Goal: Navigation & Orientation: Understand site structure

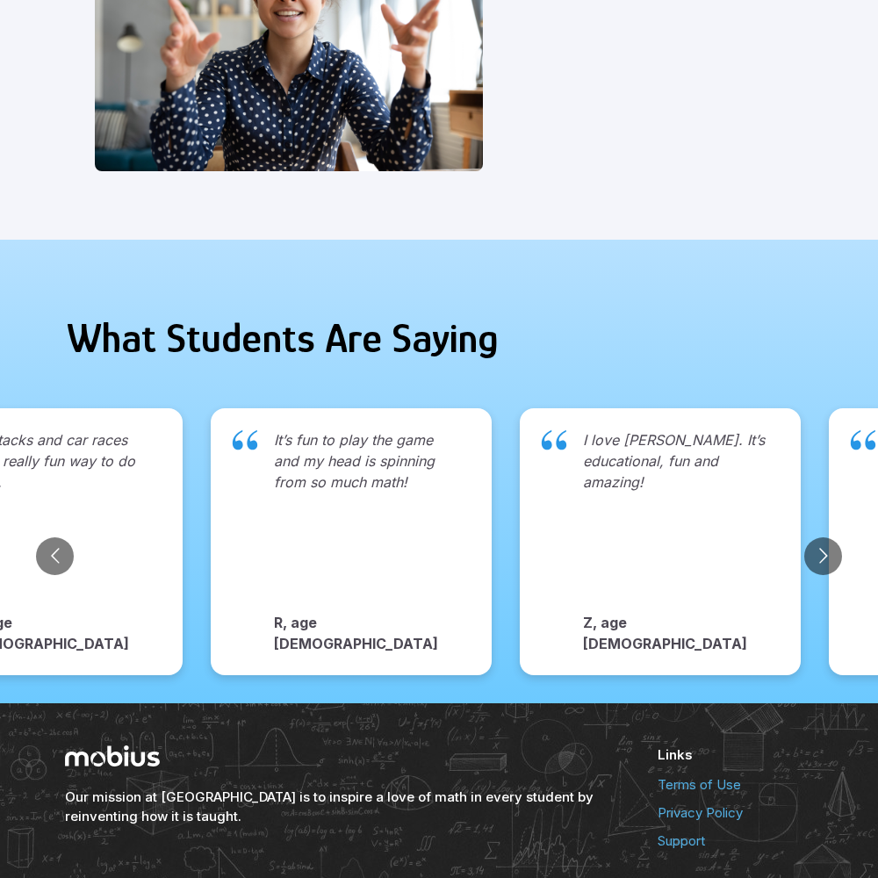
scroll to position [1805, 0]
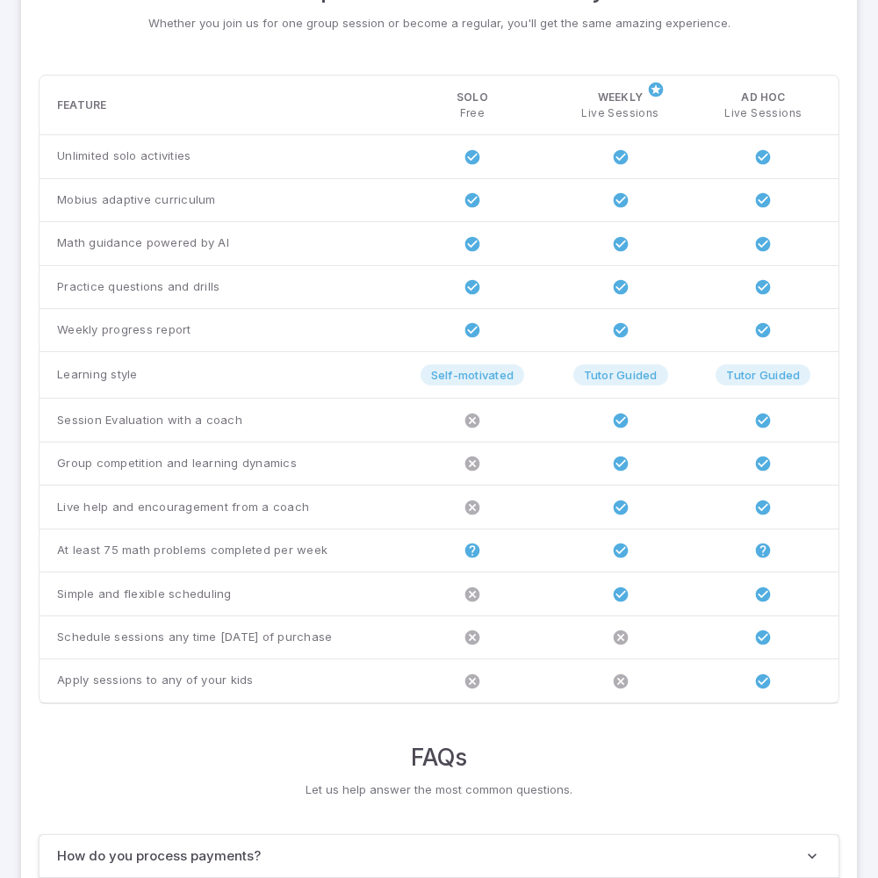
scroll to position [1347, 0]
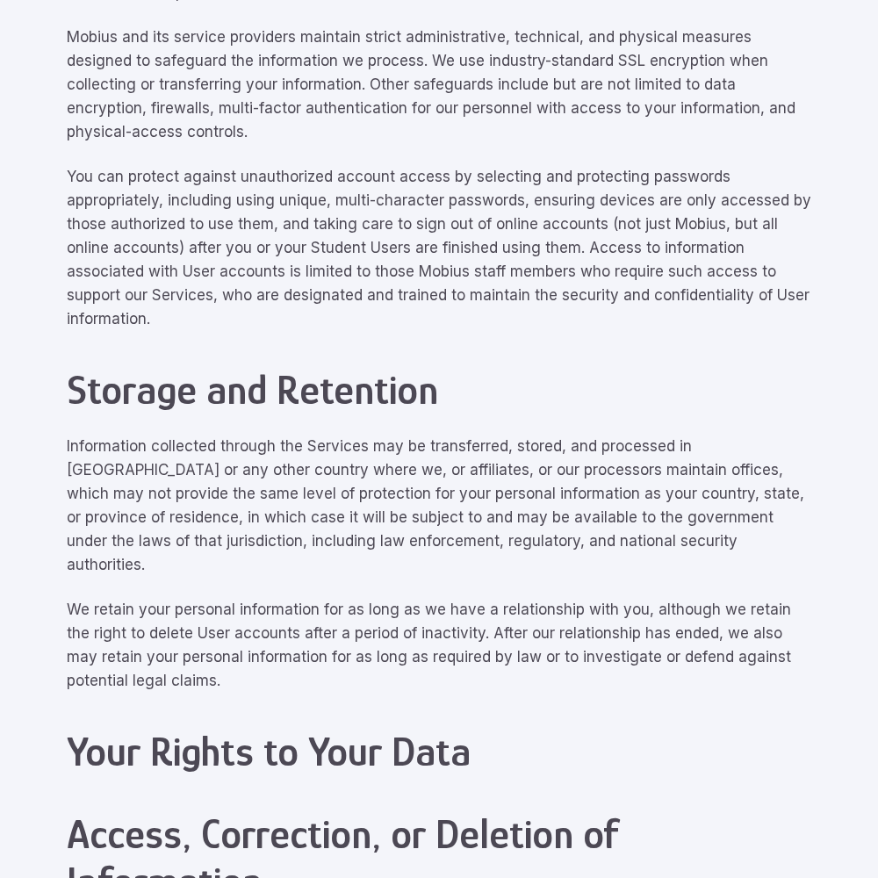
scroll to position [7903, 0]
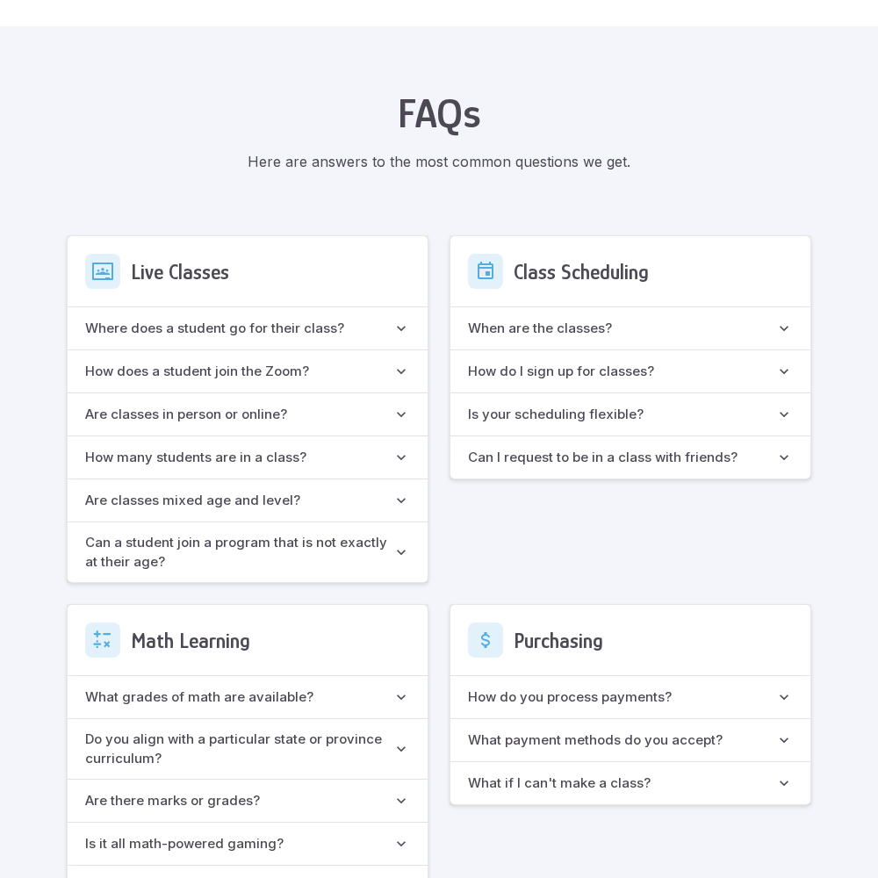
scroll to position [1560, 0]
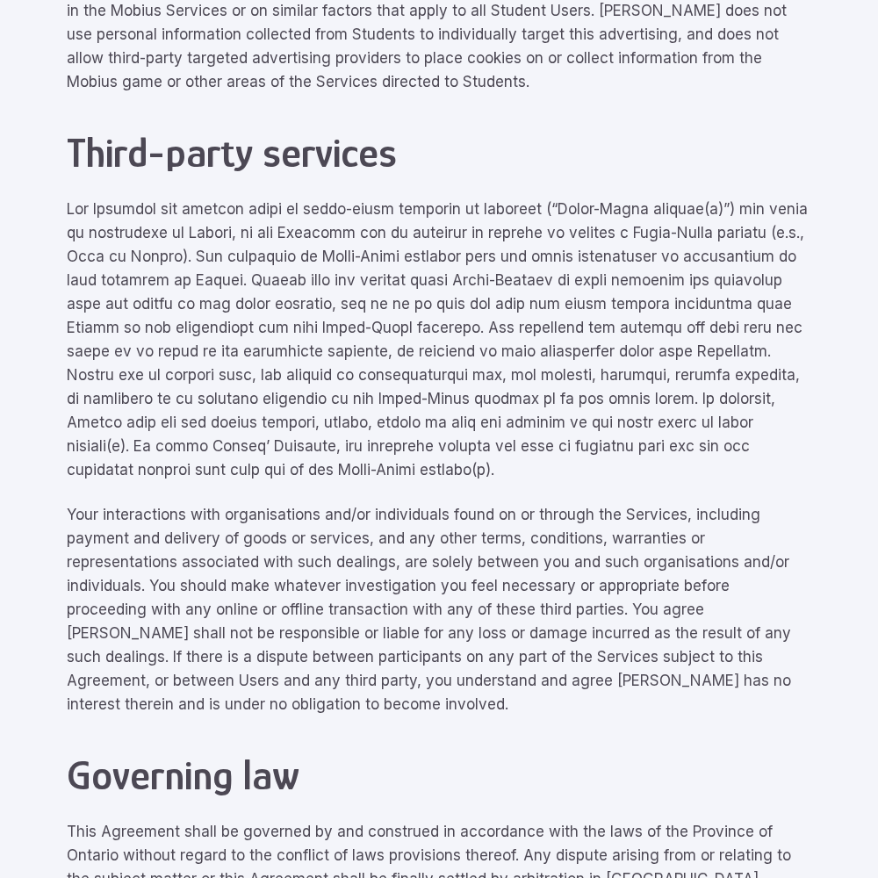
scroll to position [7903, 0]
